Goal: Information Seeking & Learning: Learn about a topic

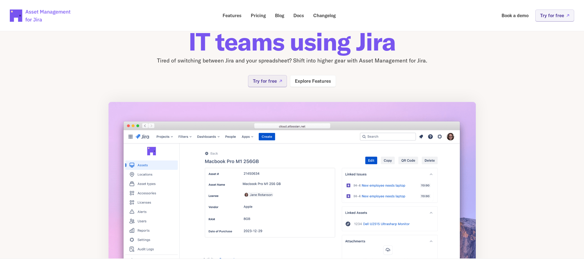
scroll to position [31, 0]
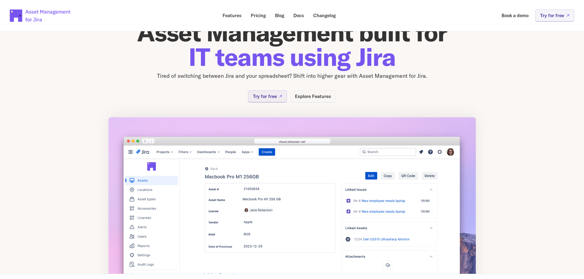
click at [311, 96] on p "Explore Features" at bounding box center [313, 96] width 36 height 5
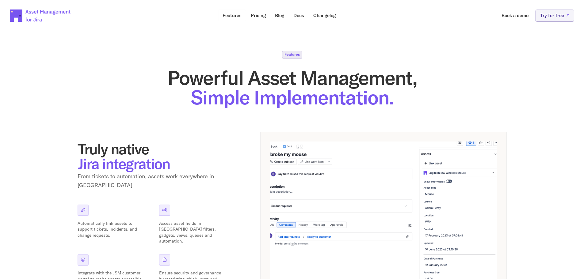
click at [181, 59] on div "Features Powerful Asset Management, Simple Implementation." at bounding box center [292, 79] width 429 height 56
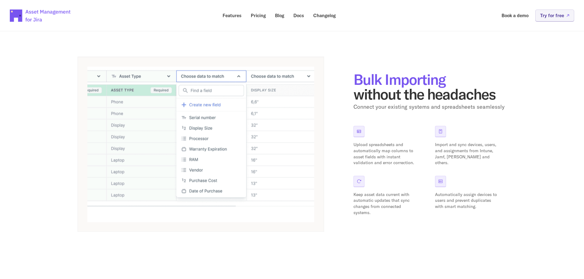
scroll to position [306, 0]
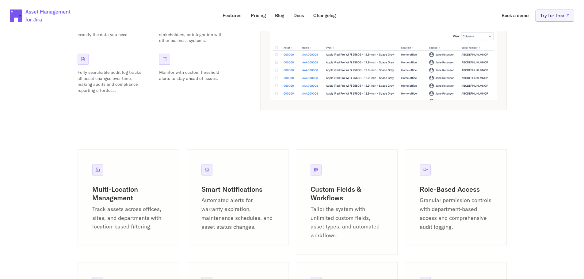
scroll to position [613, 0]
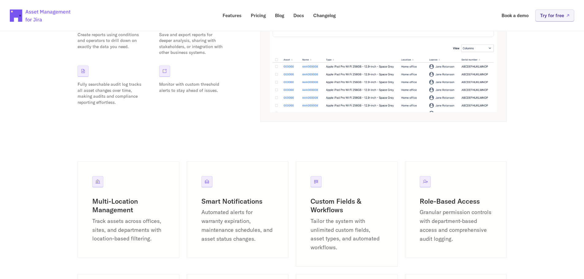
click at [357, 81] on img at bounding box center [383, 34] width 227 height 158
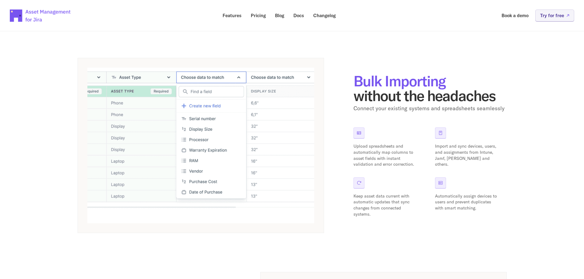
scroll to position [276, 0]
